Goal: Information Seeking & Learning: Learn about a topic

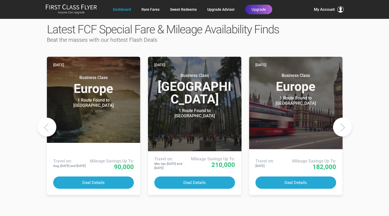
scroll to position [277, 0]
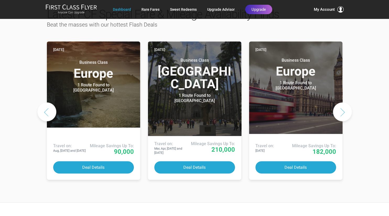
click at [345, 102] on button "Next slide" at bounding box center [342, 111] width 19 height 19
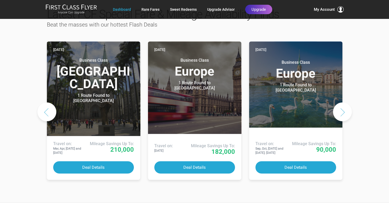
click at [345, 102] on button "Next slide" at bounding box center [342, 111] width 19 height 19
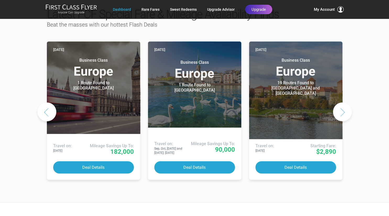
click at [345, 102] on button "Next slide" at bounding box center [342, 111] width 19 height 19
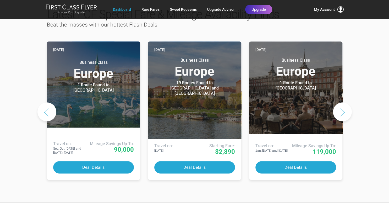
click at [344, 102] on button "Next slide" at bounding box center [342, 111] width 19 height 19
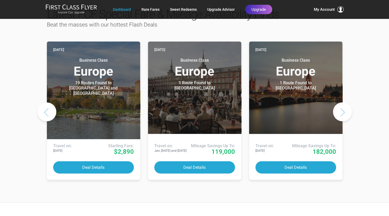
click at [345, 102] on button "Next slide" at bounding box center [342, 111] width 19 height 19
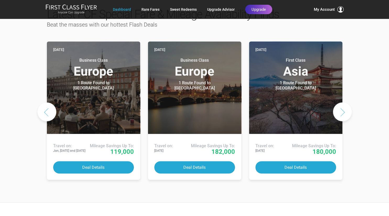
click at [345, 102] on button "Next slide" at bounding box center [342, 111] width 19 height 19
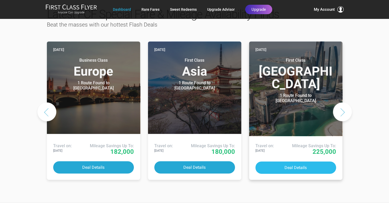
click at [302, 161] on button "Deal Details" at bounding box center [295, 167] width 81 height 12
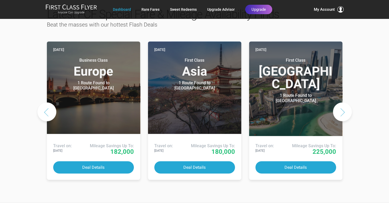
click at [343, 102] on button "Next slide" at bounding box center [342, 111] width 19 height 19
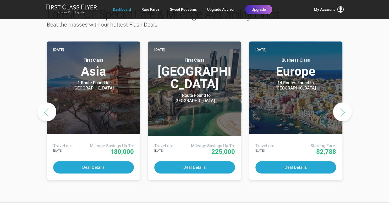
click at [343, 102] on button "Next slide" at bounding box center [342, 111] width 19 height 19
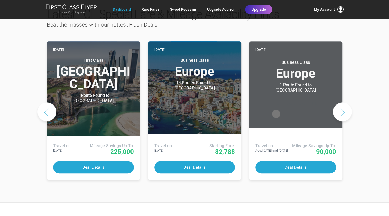
click at [343, 102] on button "Next slide" at bounding box center [342, 111] width 19 height 19
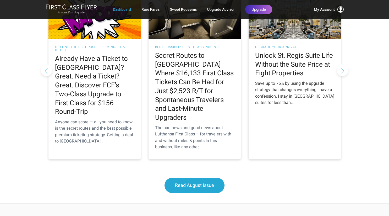
scroll to position [526, 0]
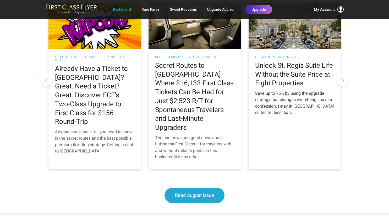
click at [297, 90] on div "Save up to 75% by using the upgrade strategy that changes everything I have a c…" at bounding box center [294, 102] width 79 height 25
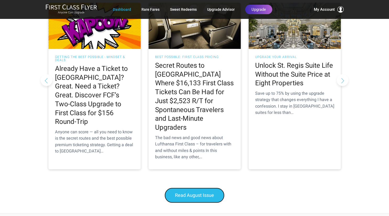
click at [189, 192] on span "Read August Issue" at bounding box center [194, 195] width 39 height 6
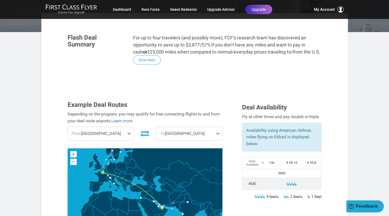
scroll to position [83, 0]
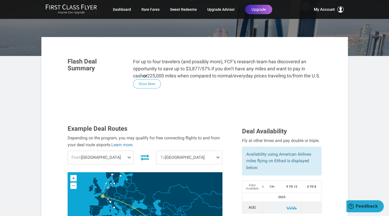
click at [128, 151] on span at bounding box center [130, 157] width 6 height 13
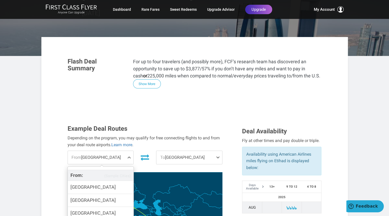
scroll to position [111, 0]
